Goal: Task Accomplishment & Management: Use online tool/utility

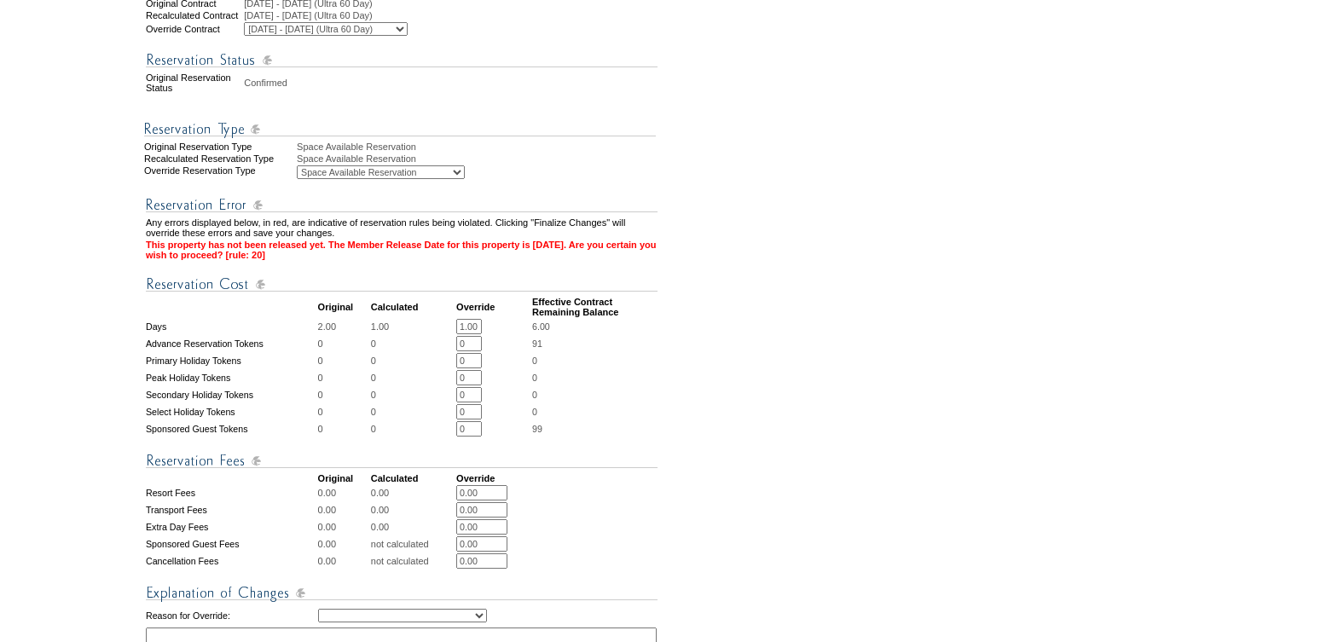
scroll to position [414, 0]
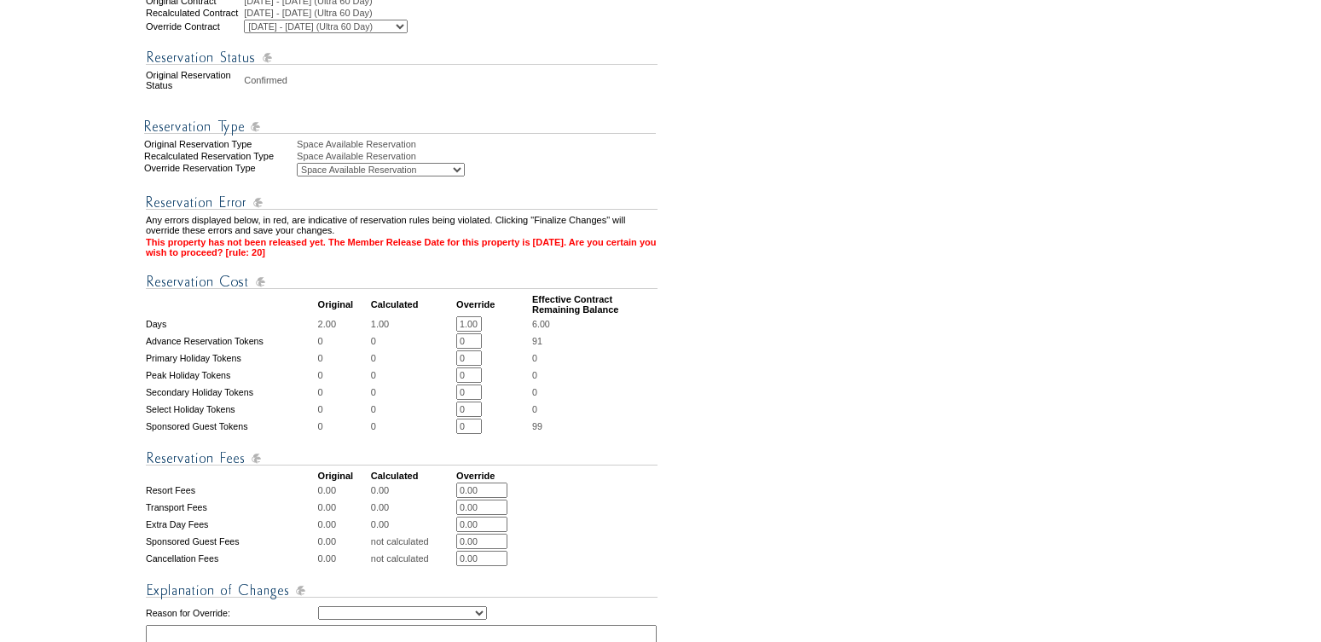
drag, startPoint x: 488, startPoint y: 497, endPoint x: 446, endPoint y: 496, distance: 41.8
click at [446, 496] on tr "Resort Fees 0.00 0.00 0.00 * *" at bounding box center [402, 490] width 512 height 15
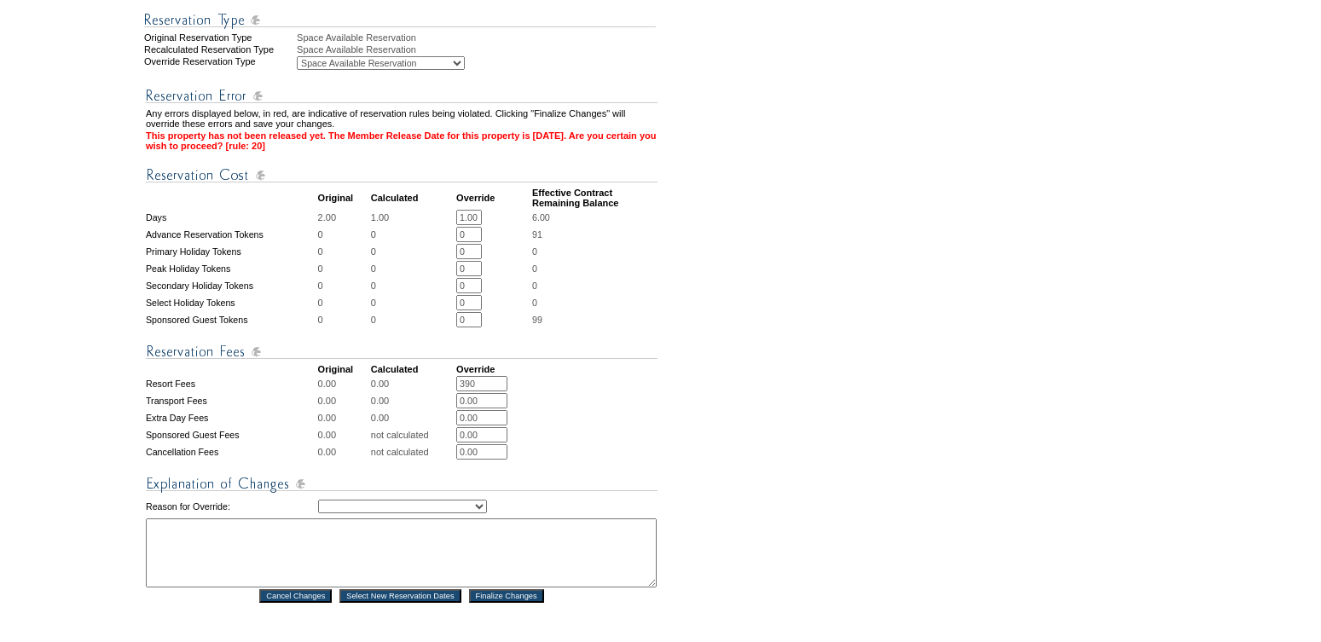
scroll to position [545, 0]
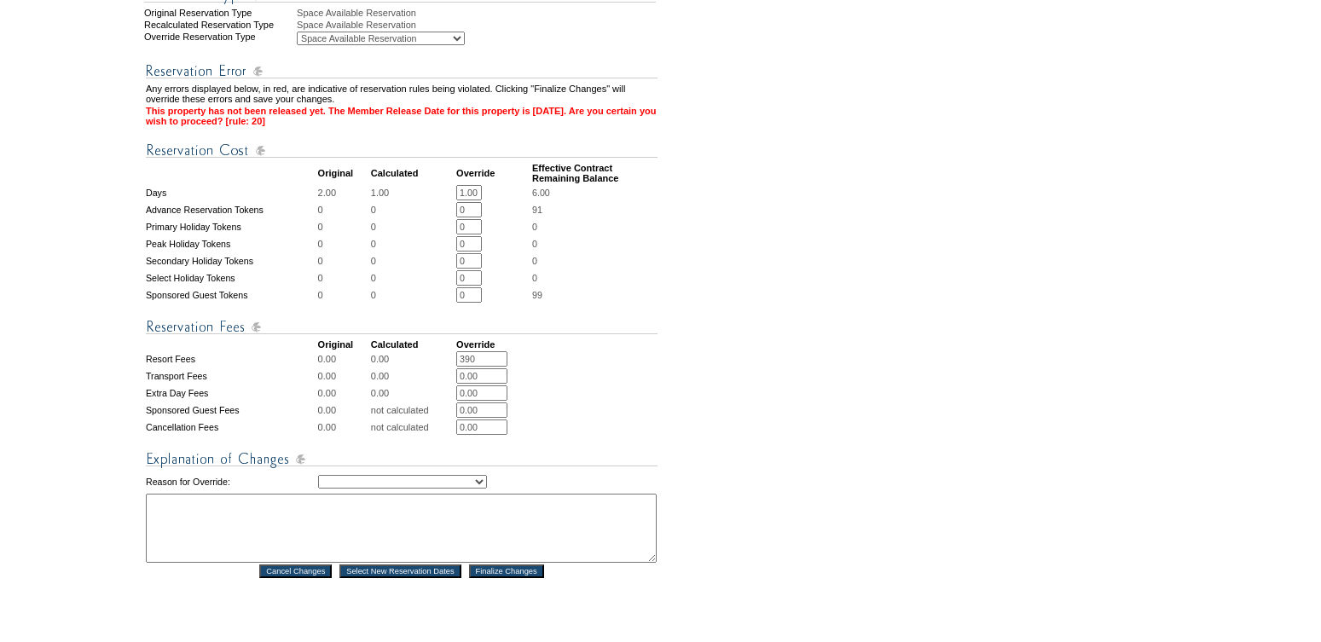
type input "390"
click at [487, 487] on select "Creating Continuous Stay Days Rebooked After Cancellation Editing Occupant Expe…" at bounding box center [402, 482] width 169 height 14
select select "1035"
click at [239, 518] on textarea at bounding box center [401, 528] width 511 height 69
paste textarea "1,607.99"
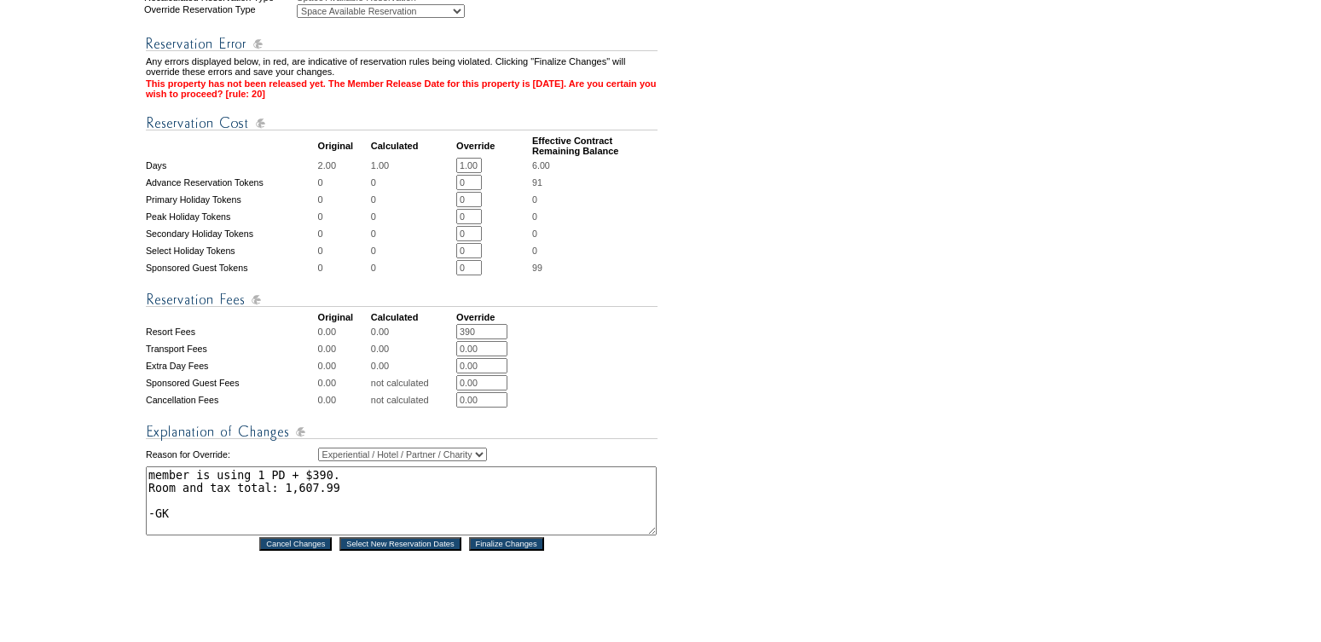
scroll to position [578, 0]
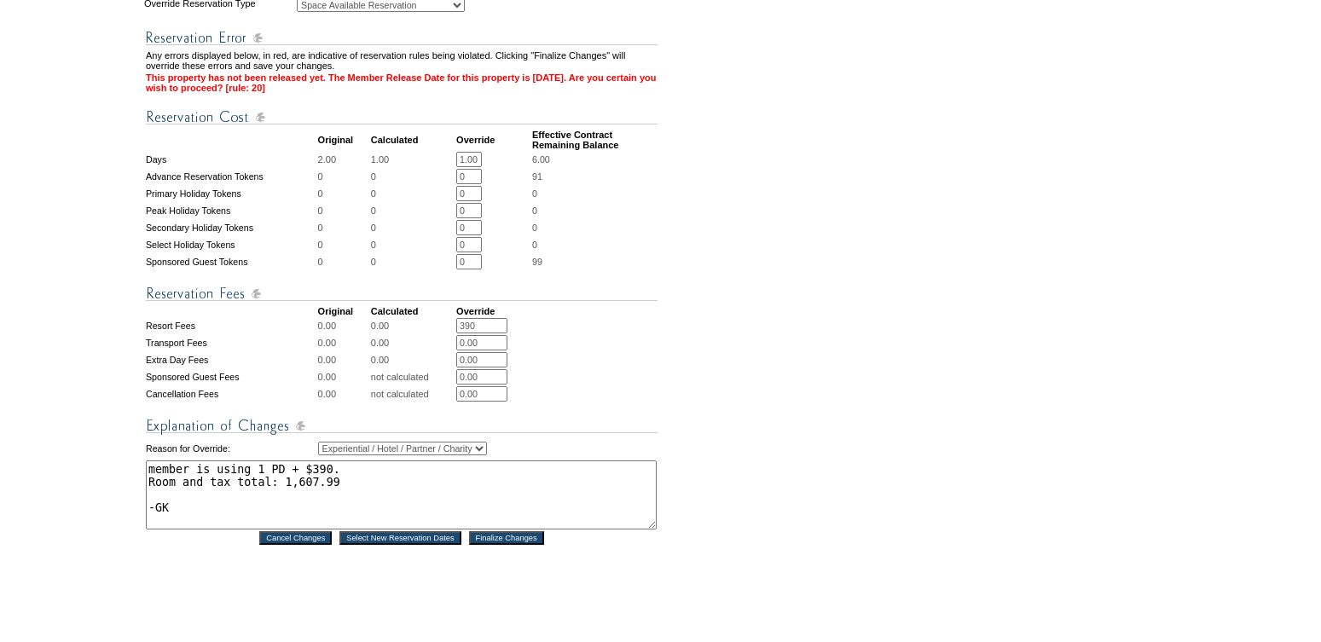
type textarea "member is using 1 PD + $390. Room and tax total: 1,607.99 -GK"
click at [513, 545] on input "Finalize Changes" at bounding box center [506, 538] width 75 height 14
